Goal: Transaction & Acquisition: Purchase product/service

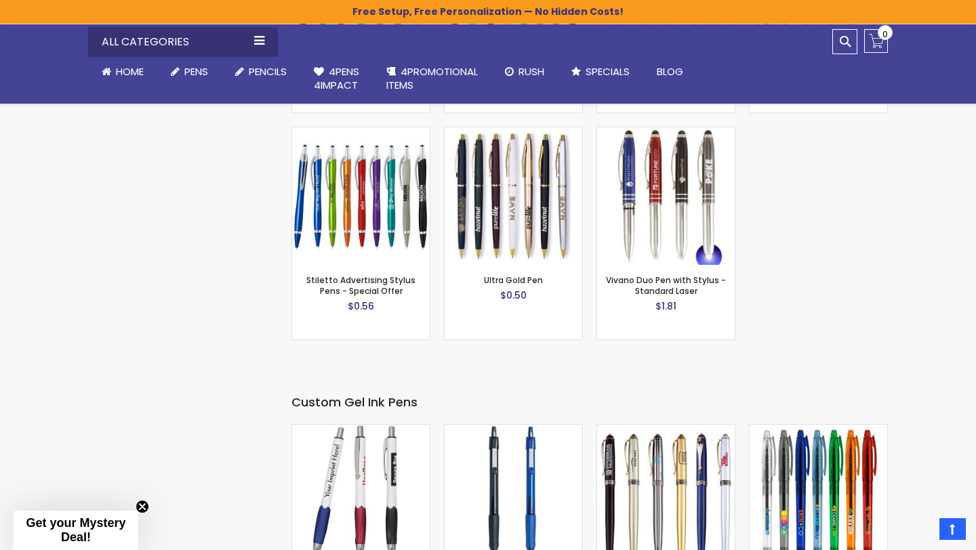
scroll to position [1857, 0]
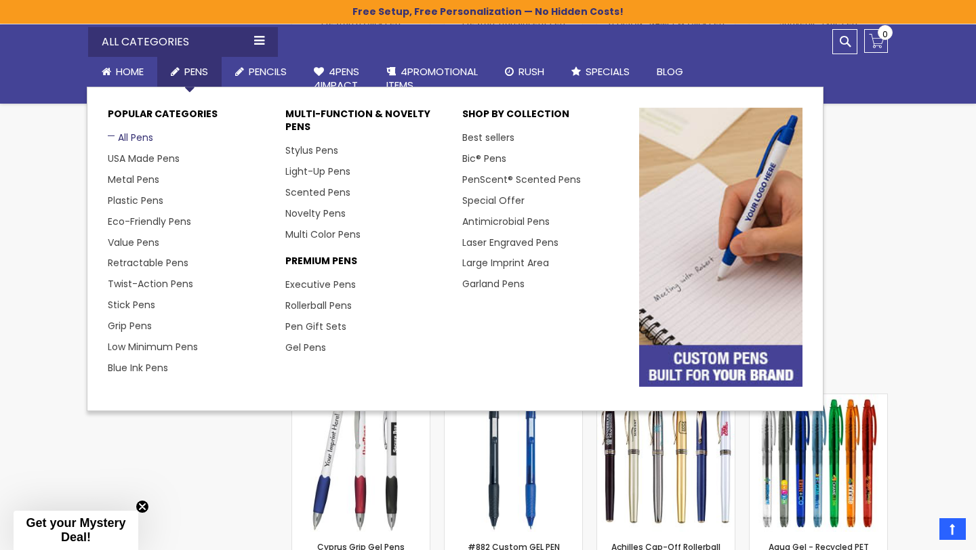
click at [127, 138] on link "All Pens" at bounding box center [130, 138] width 45 height 14
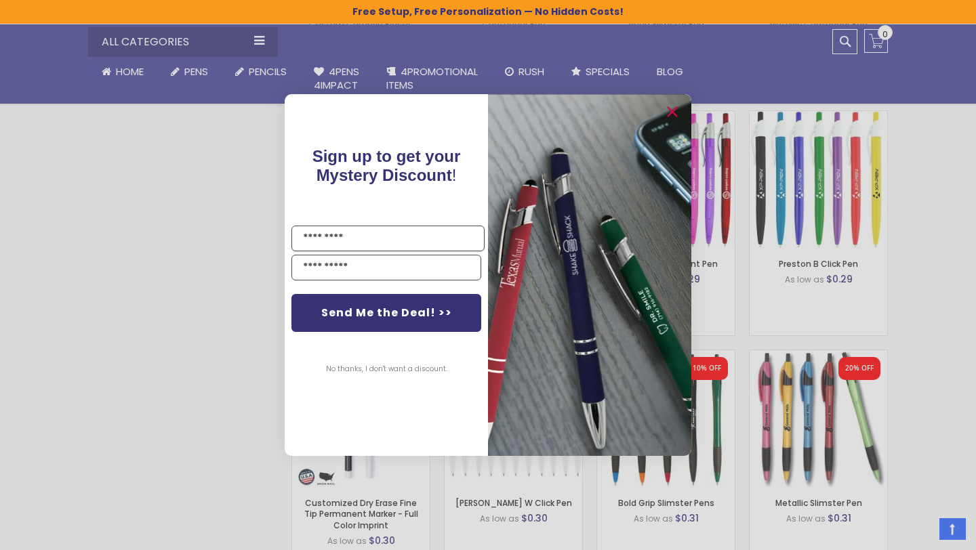
scroll to position [1174, 0]
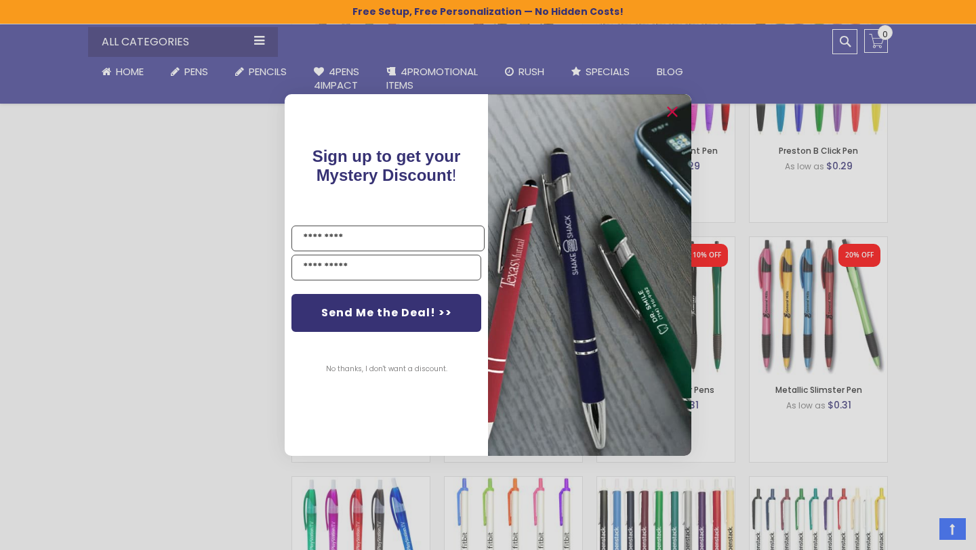
click at [425, 367] on button "No thanks, I don't want a discount." at bounding box center [386, 370] width 135 height 34
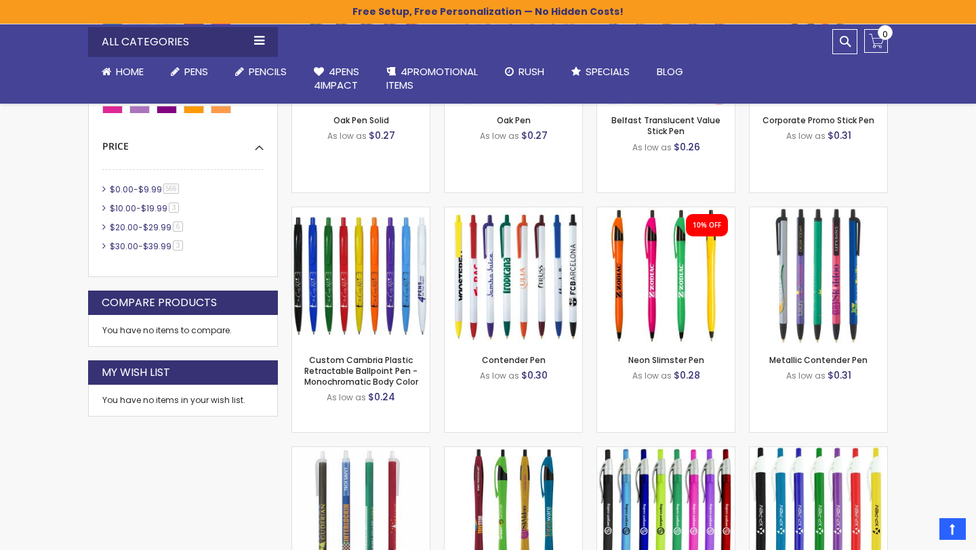
scroll to position [0, 0]
